Goal: Register for event/course

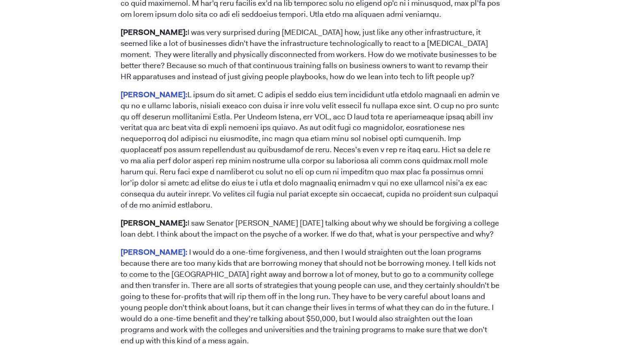
scroll to position [1486, 0]
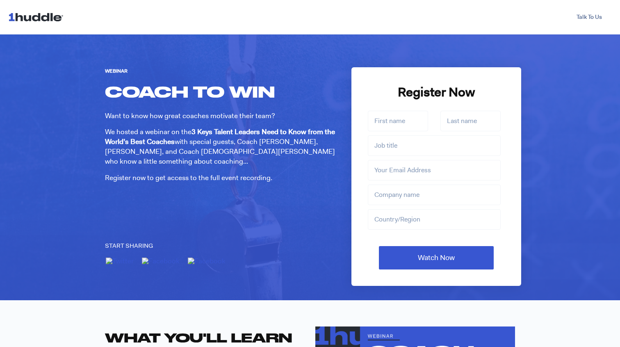
scroll to position [63, 0]
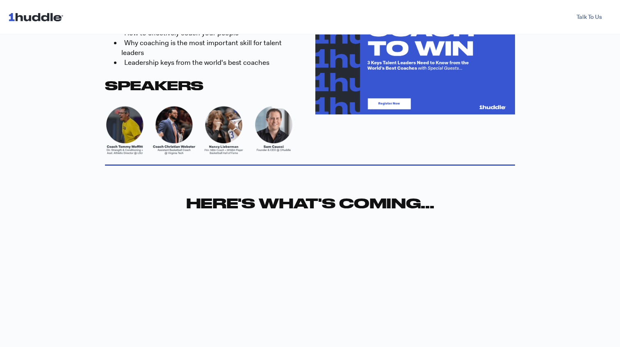
scroll to position [289, 0]
